Goal: Navigation & Orientation: Find specific page/section

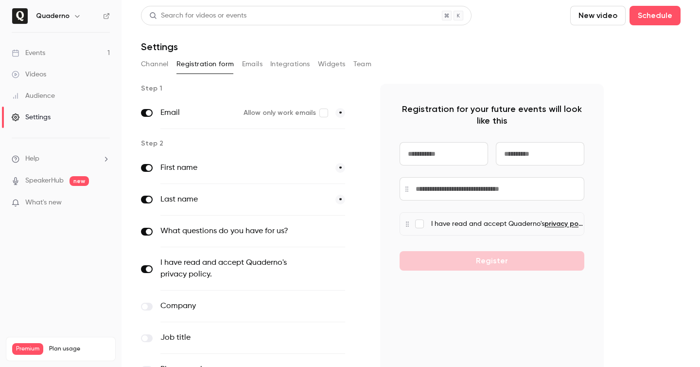
click at [63, 54] on link "Events 1" at bounding box center [61, 52] width 122 height 21
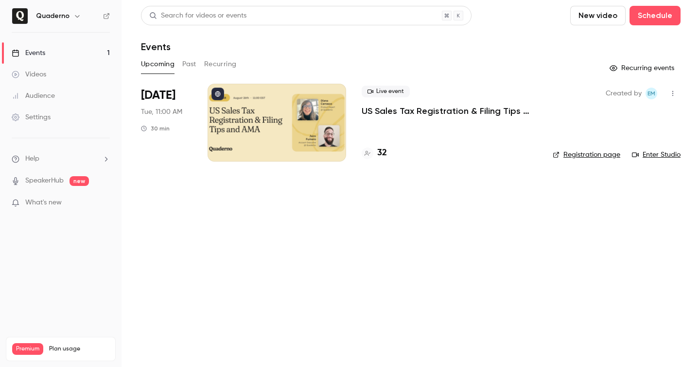
click at [379, 152] on h4 "32" at bounding box center [382, 152] width 10 height 13
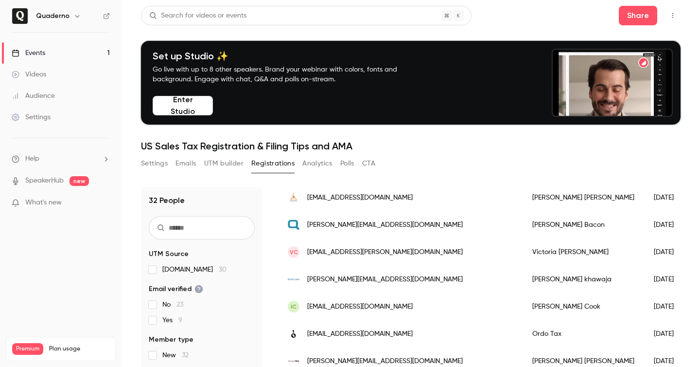
scroll to position [95, 0]
